Goal: Find specific page/section: Find specific page/section

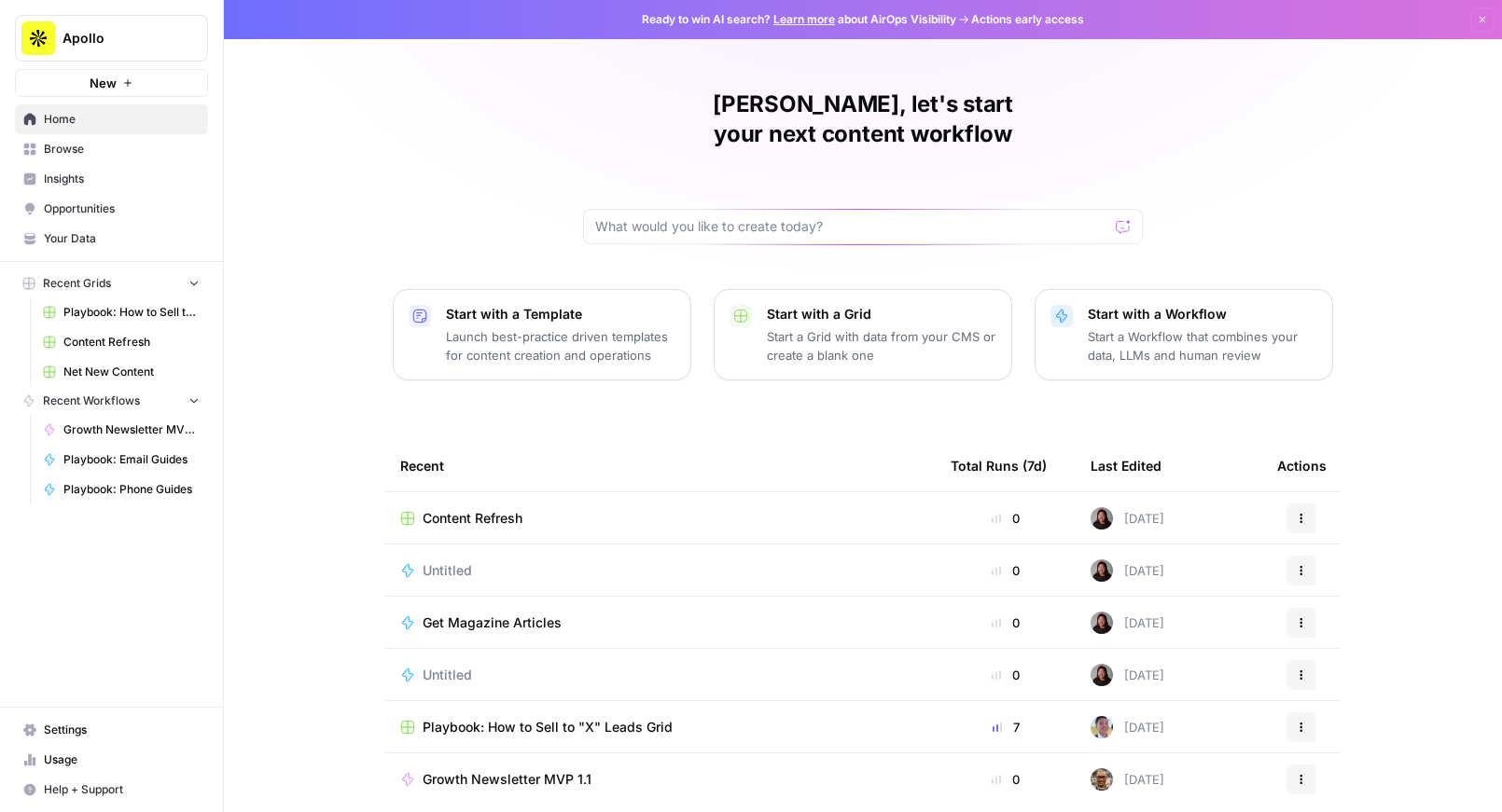
click at [76, 183] on span "Insights" at bounding box center [122, 178] width 156 height 17
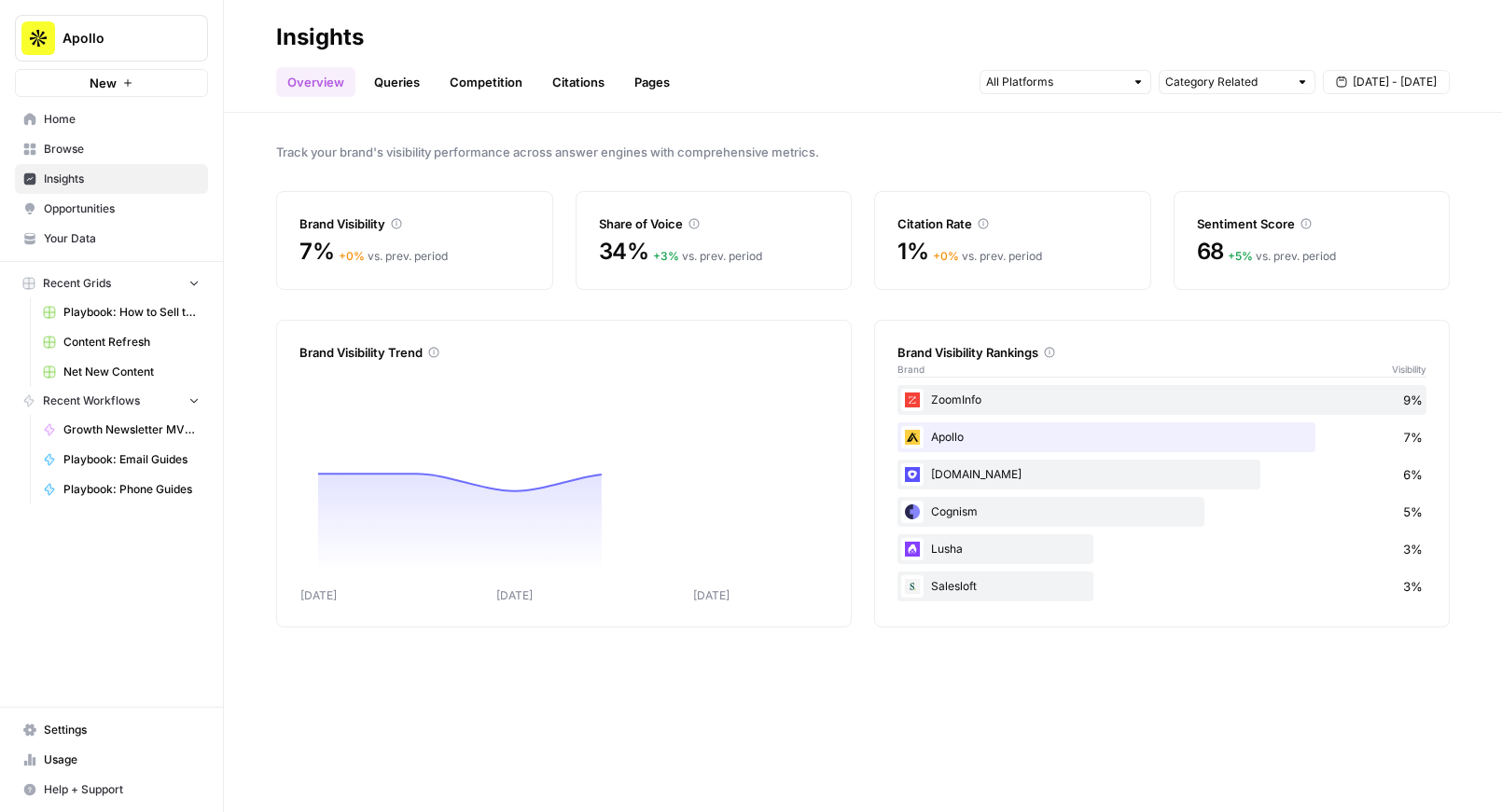
click at [642, 87] on link "Pages" at bounding box center [652, 82] width 57 height 30
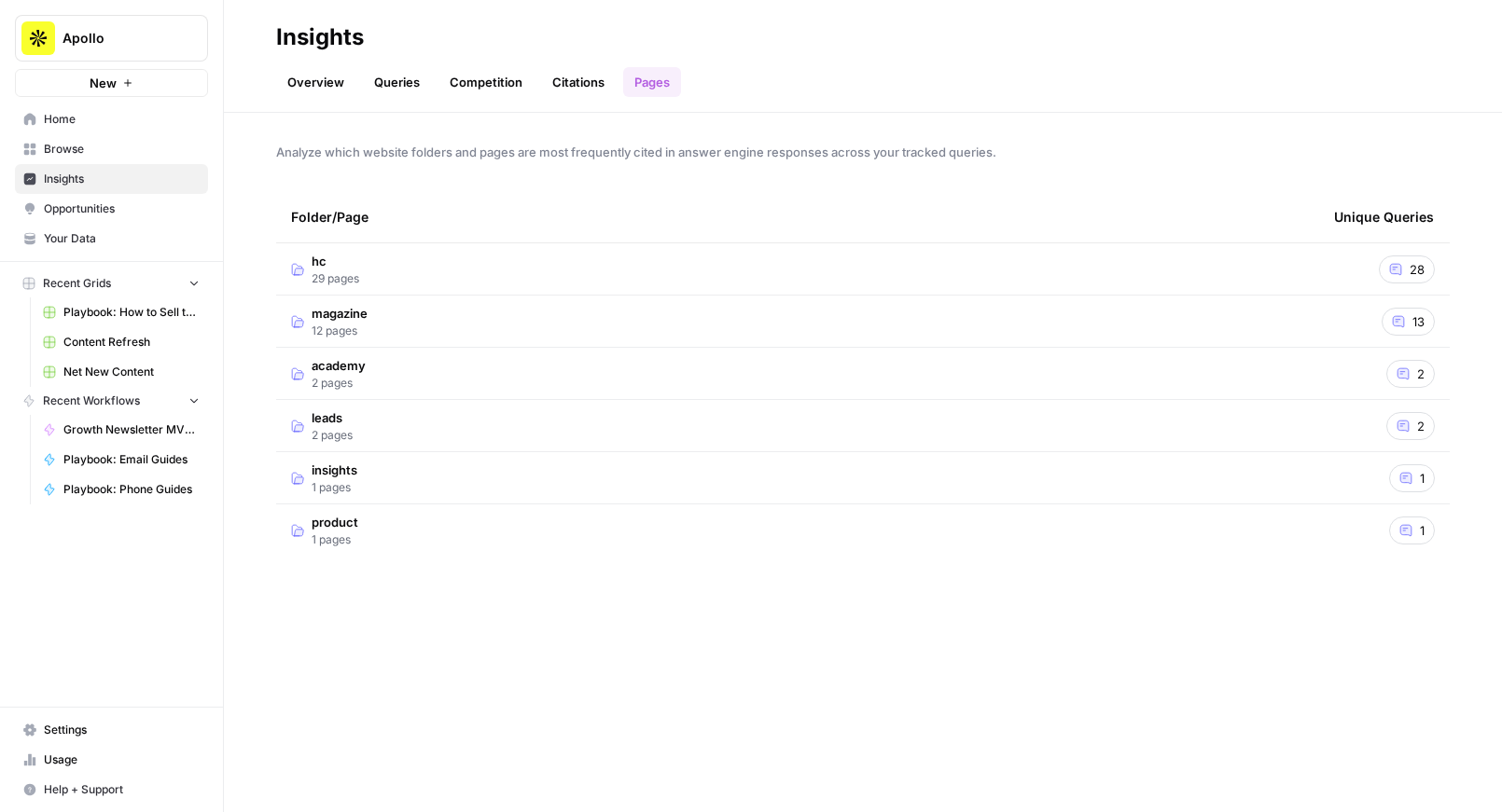
click at [446, 312] on td "magazine 12 pages" at bounding box center [798, 321] width 1043 height 52
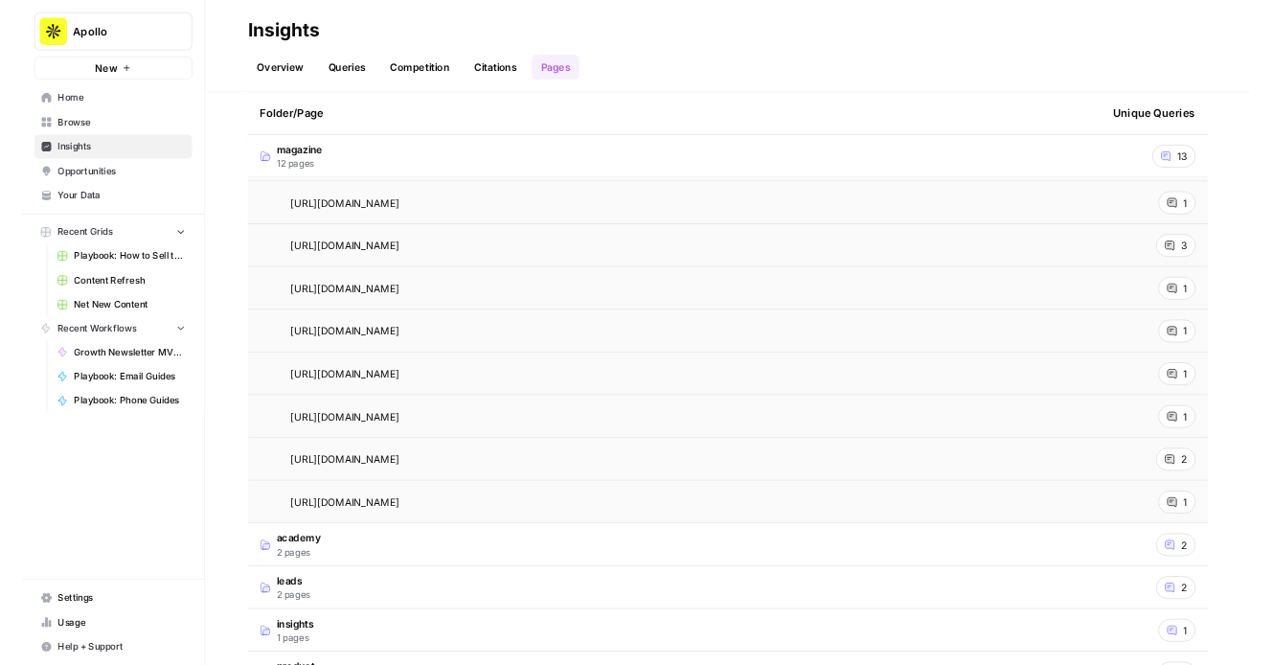
scroll to position [412, 0]
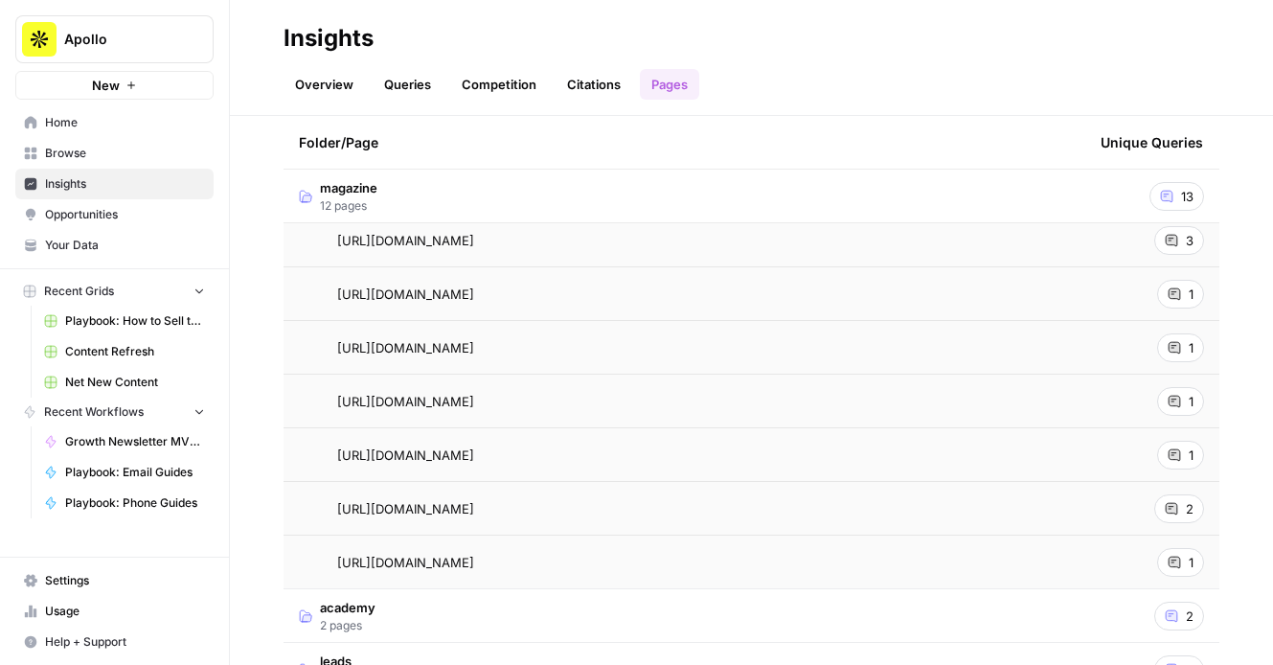
click at [131, 213] on span "Opportunities" at bounding box center [125, 214] width 160 height 17
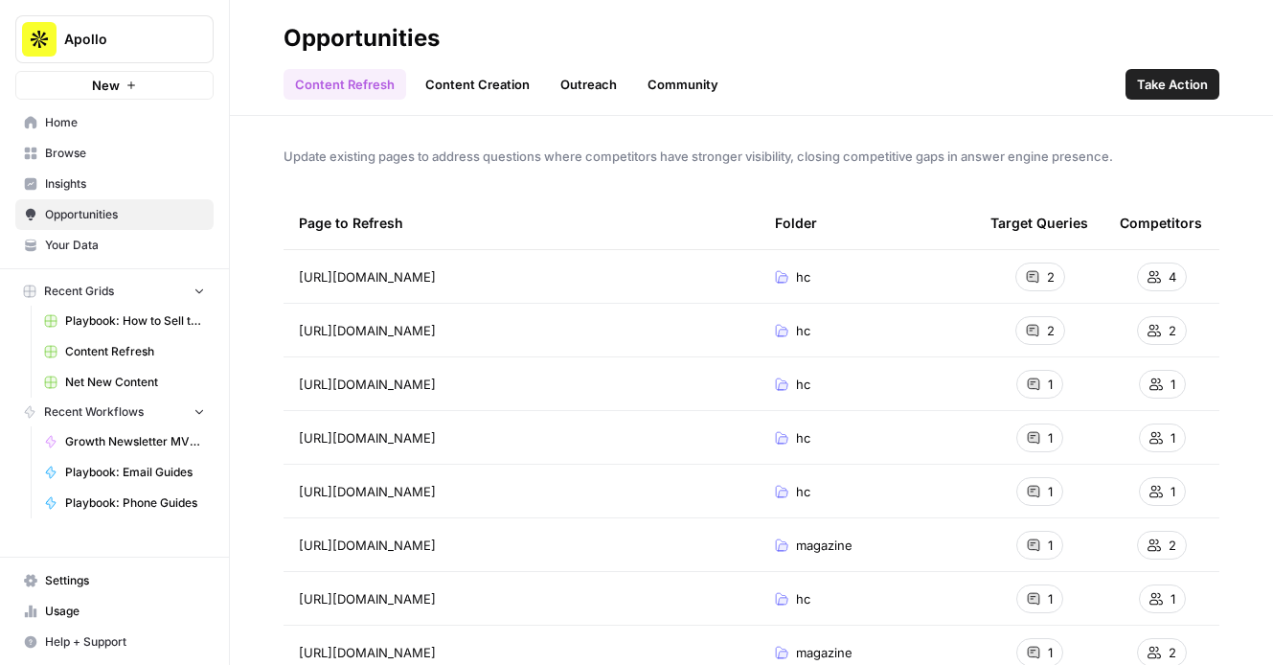
click at [501, 87] on link "Content Creation" at bounding box center [477, 84] width 127 height 31
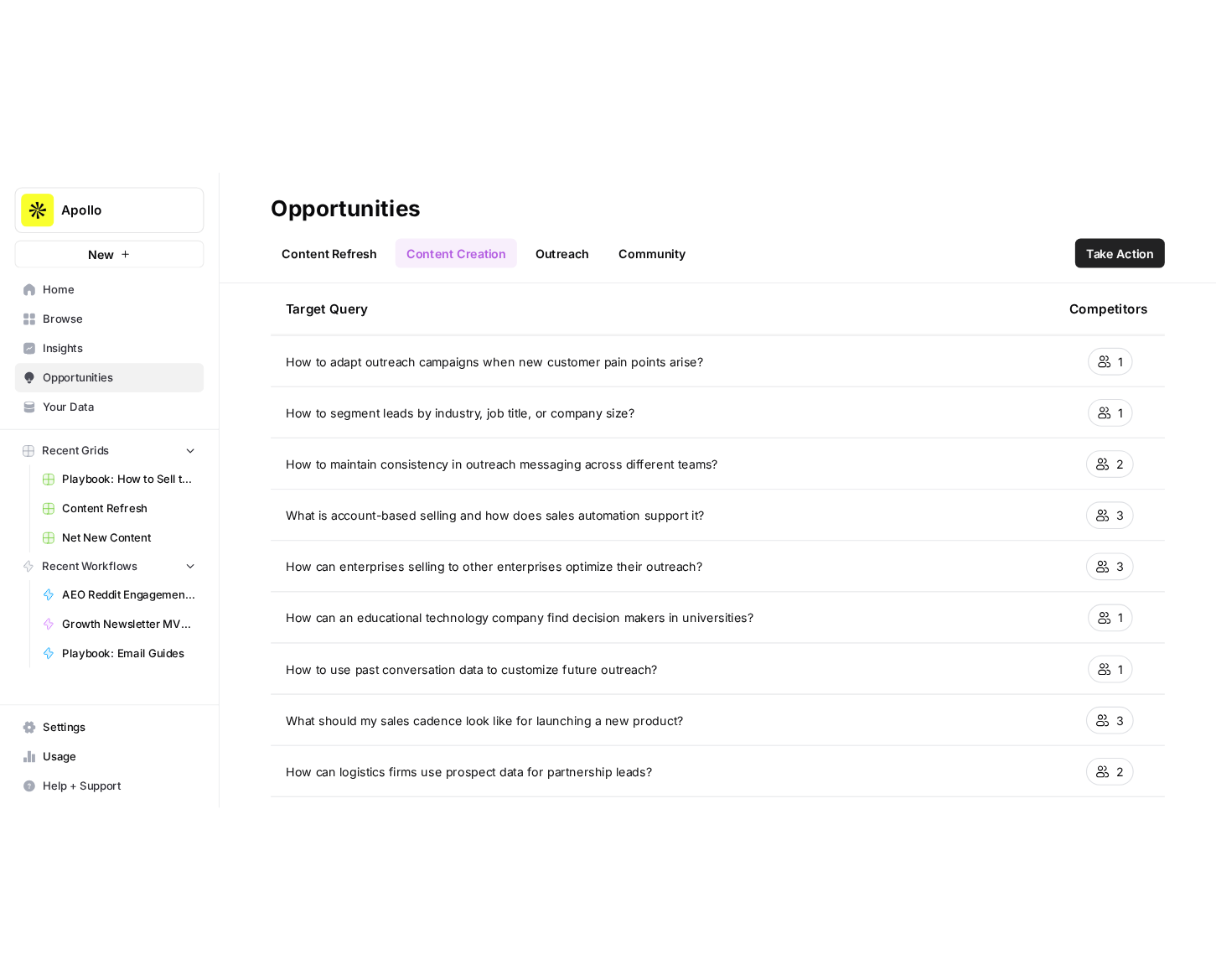
scroll to position [671, 0]
